Goal: Navigation & Orientation: Find specific page/section

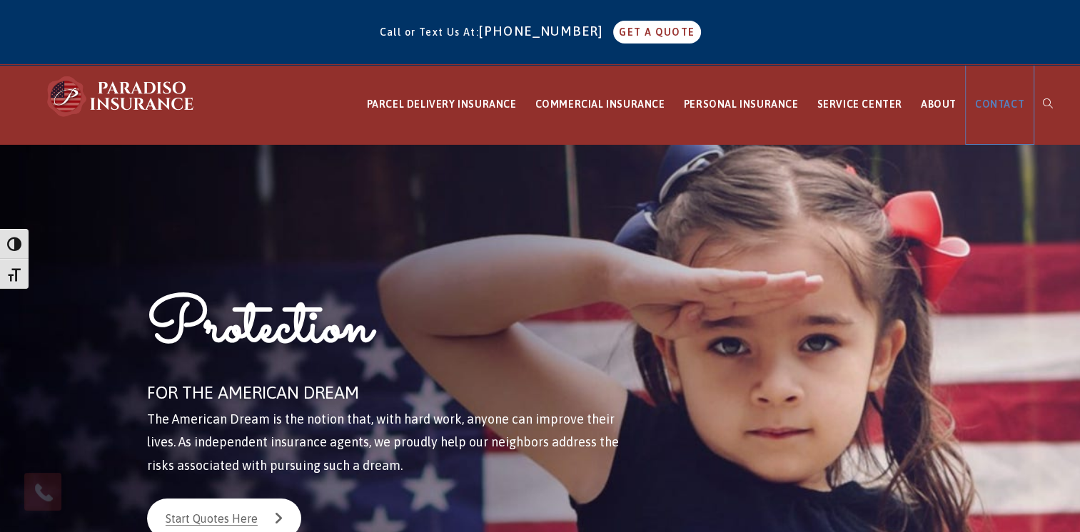
click at [1005, 111] on link "CONTACT" at bounding box center [1000, 104] width 68 height 79
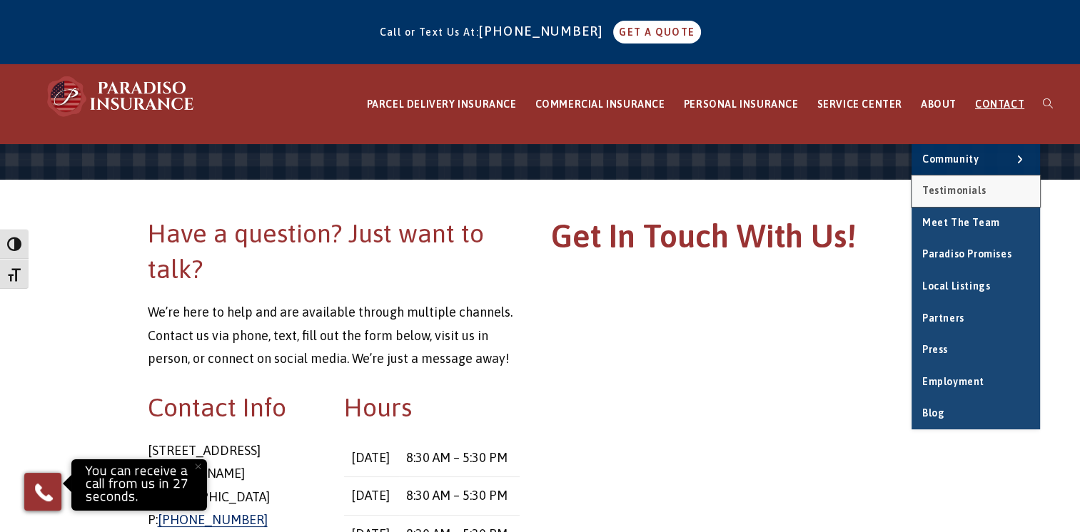
click at [961, 191] on span "Testimonials" at bounding box center [954, 190] width 64 height 11
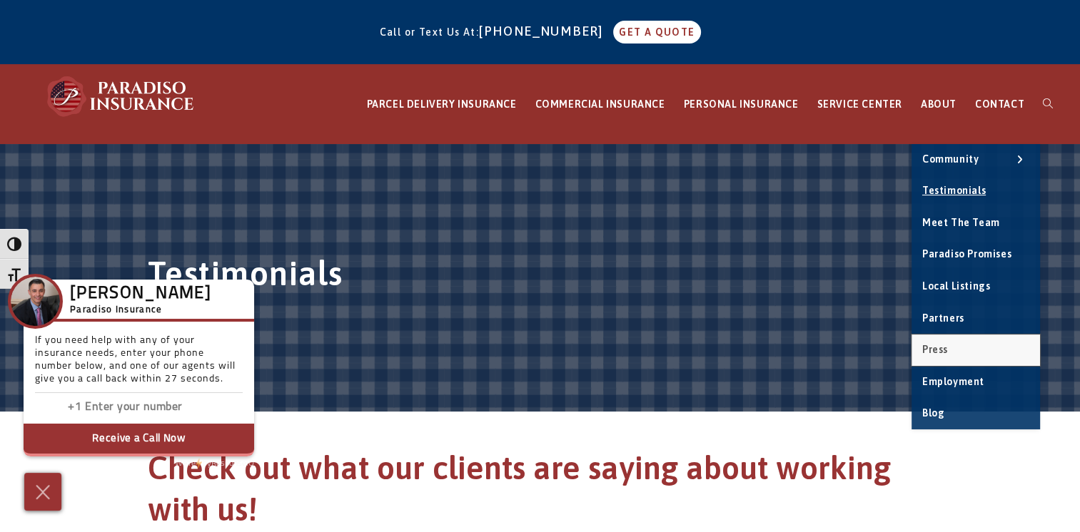
click at [939, 349] on span "Press" at bounding box center [935, 349] width 26 height 11
